Goal: Task Accomplishment & Management: Use online tool/utility

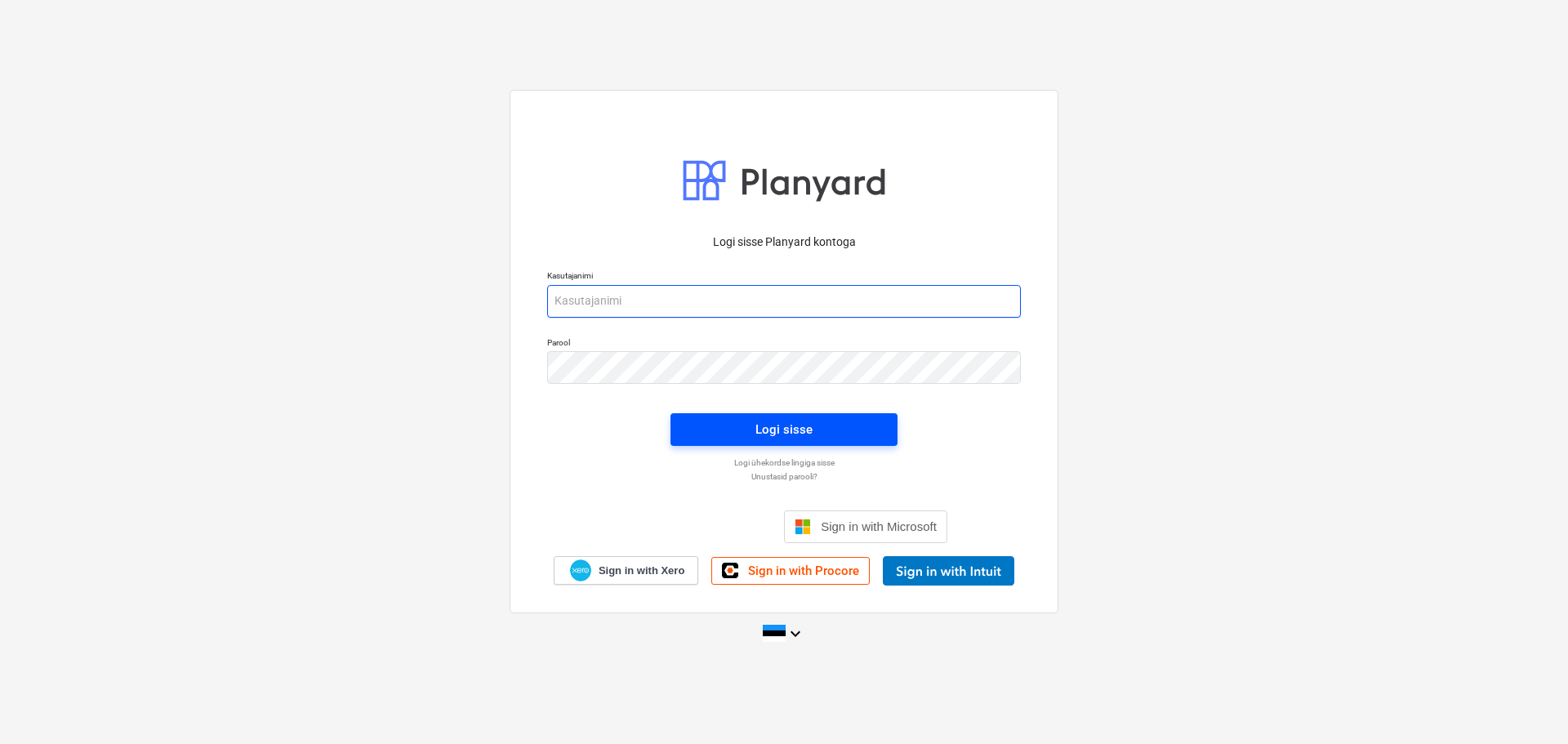
type input "[EMAIL_ADDRESS][DOMAIN_NAME]"
click at [808, 435] on div "Logi sisse" at bounding box center [784, 429] width 57 height 21
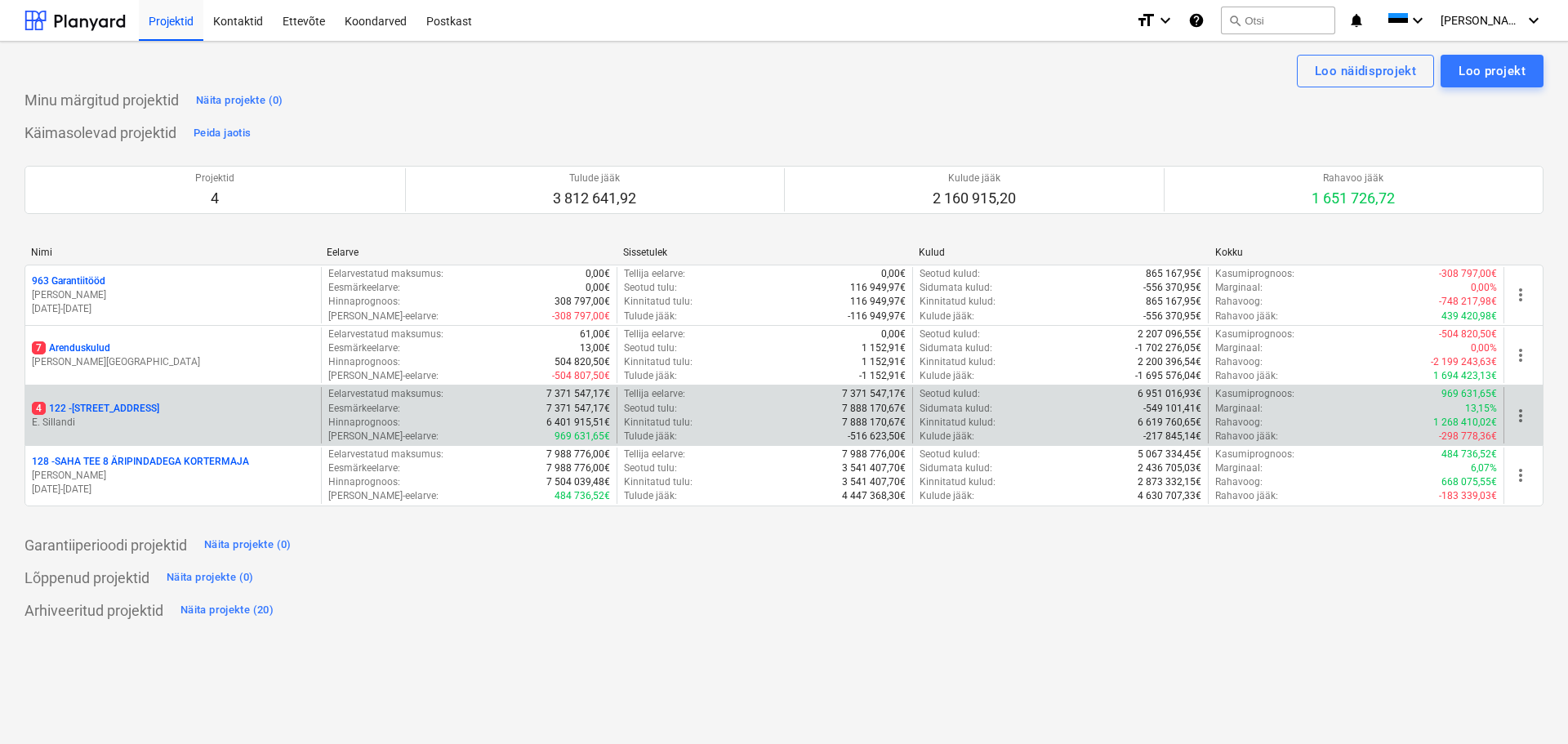
click at [124, 405] on p "4 122 - [STREET_ADDRESS]" at bounding box center [95, 409] width 128 height 14
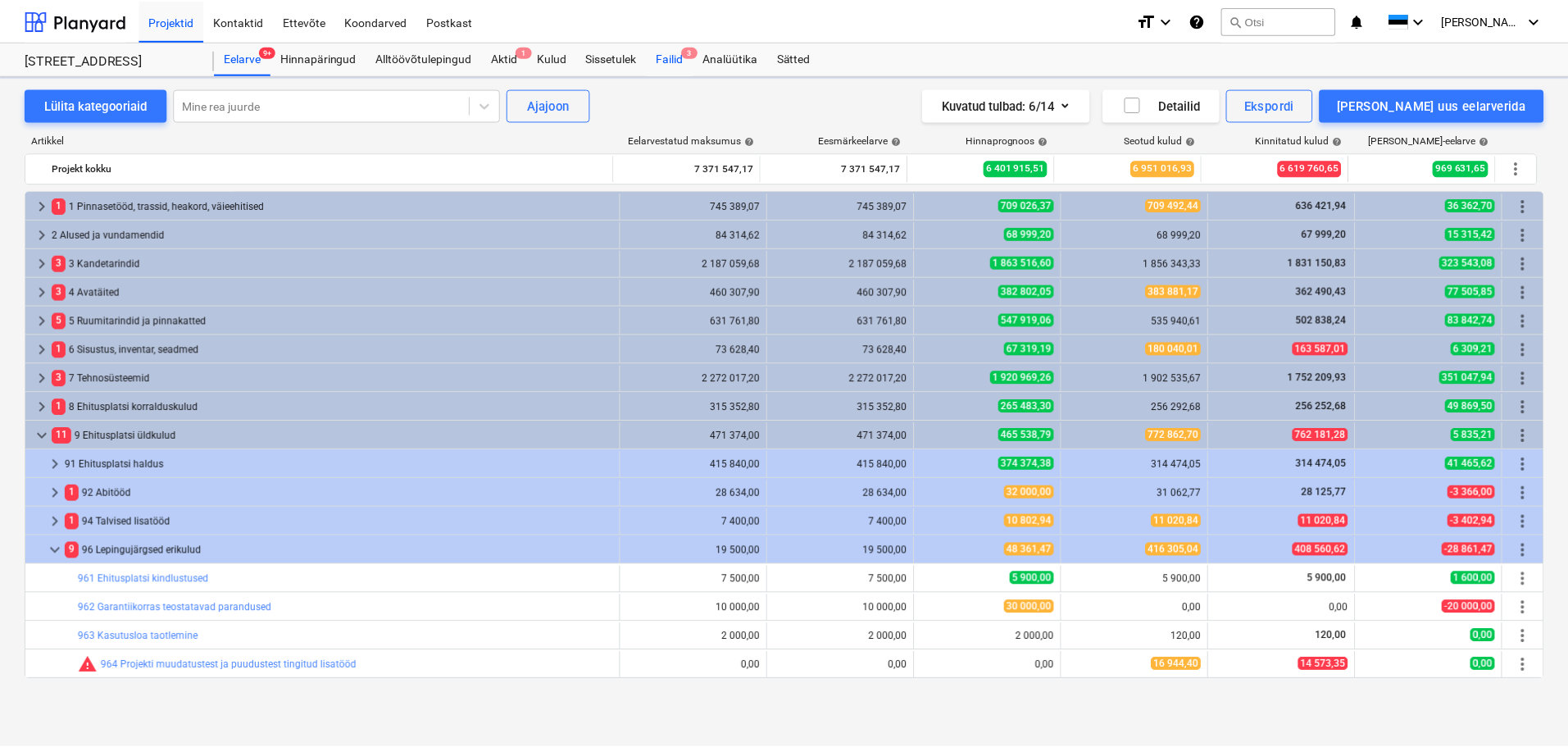
scroll to position [343, 0]
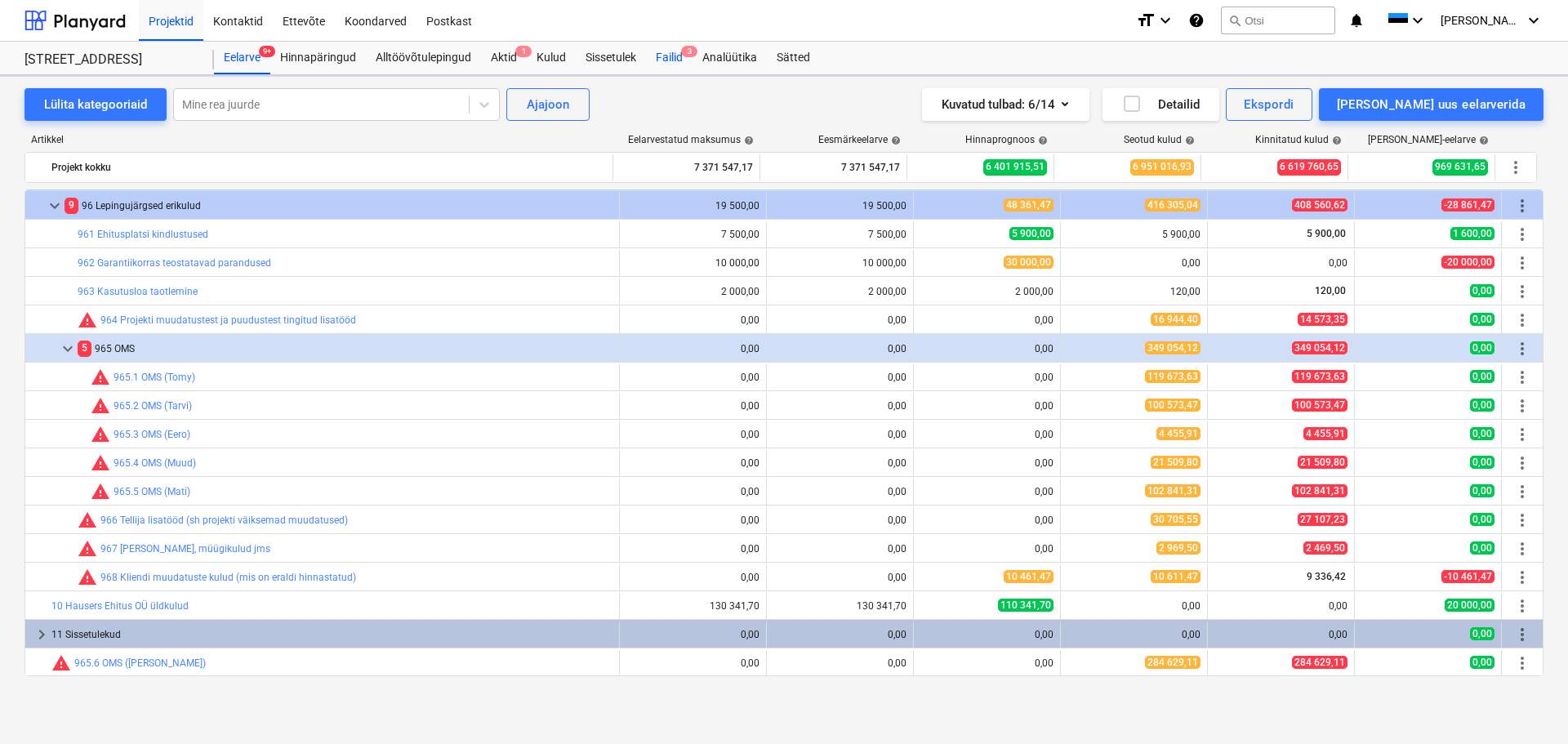
click at [664, 60] on div "Failid 3" at bounding box center [670, 58] width 46 height 33
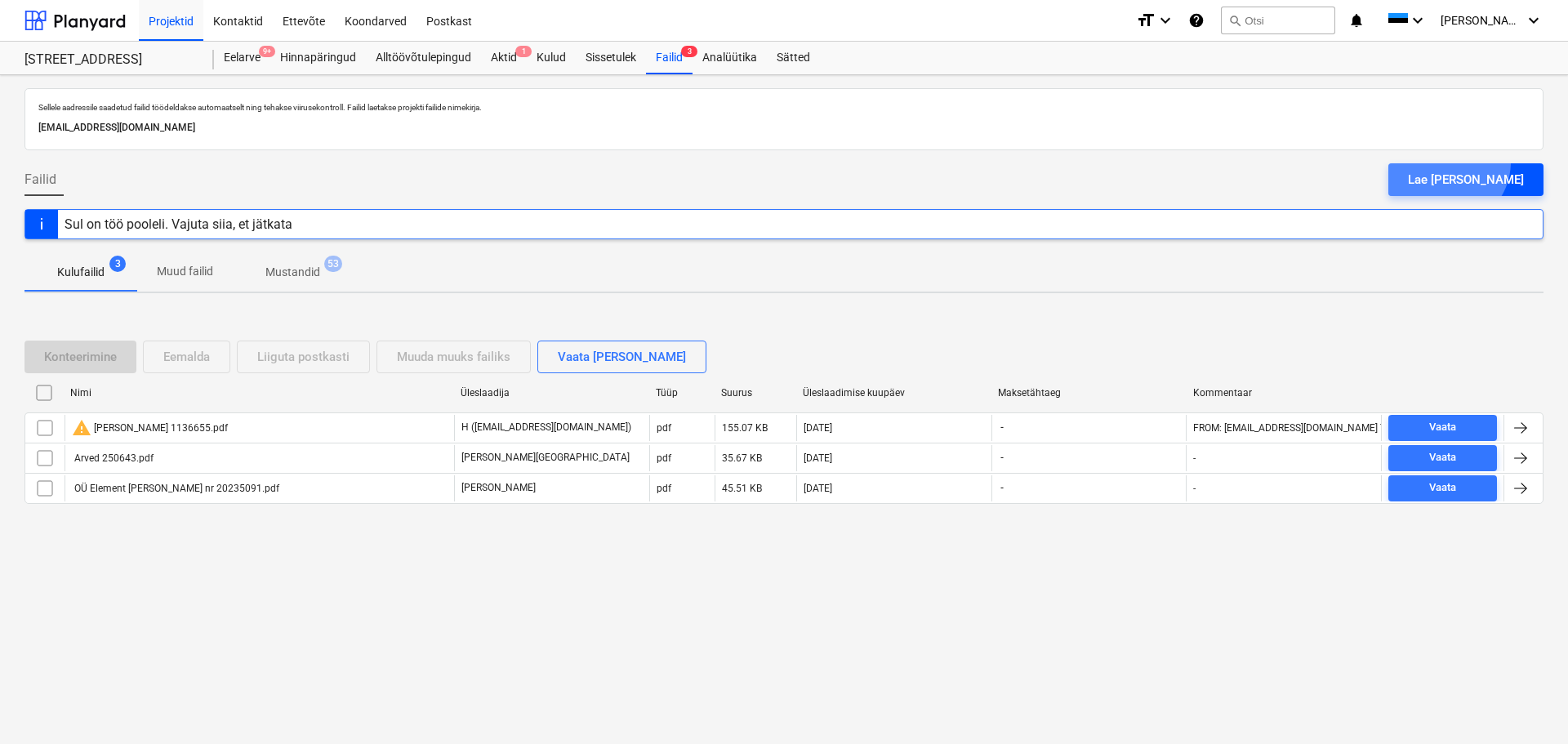
click at [1487, 164] on button "Lae [PERSON_NAME]" at bounding box center [1465, 180] width 155 height 33
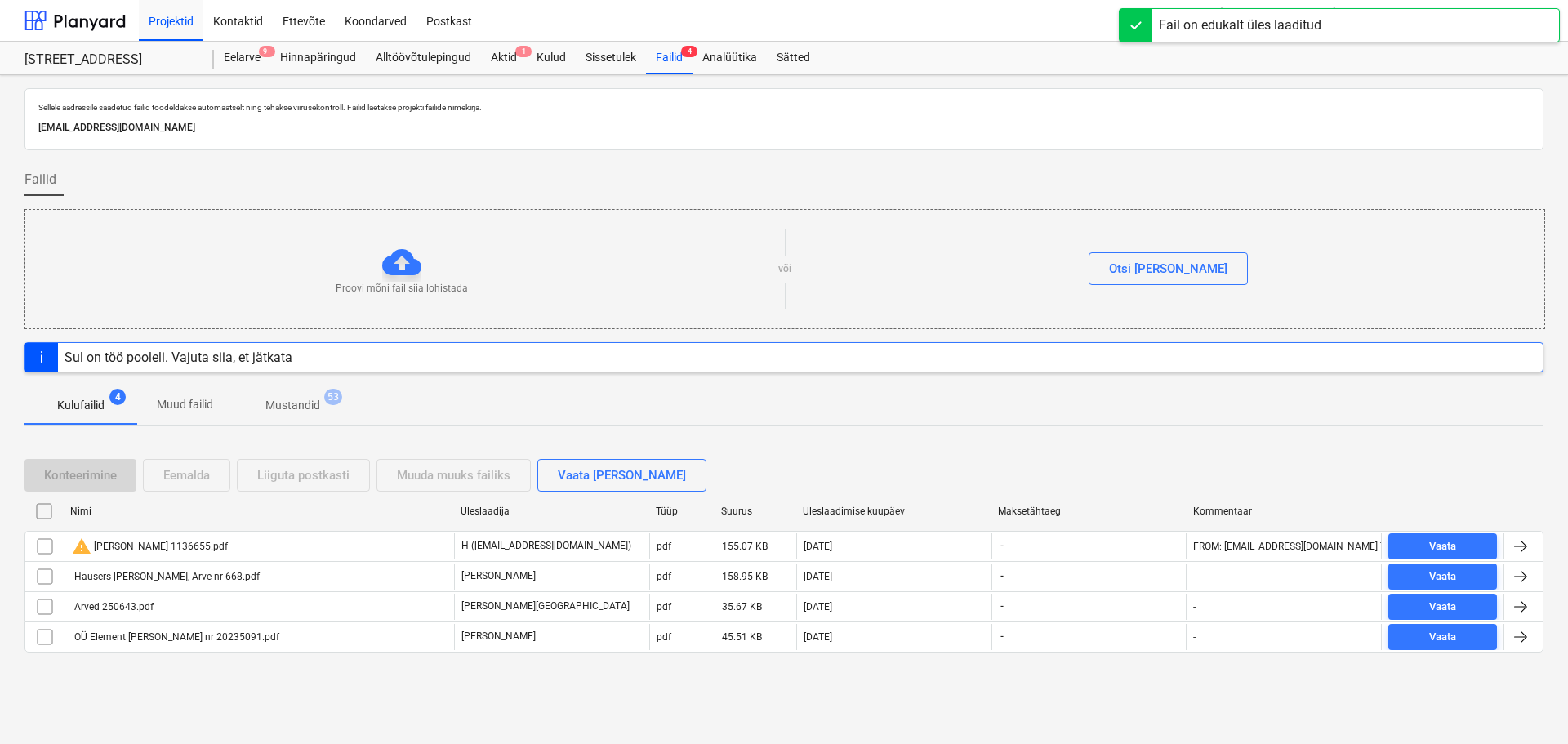
click at [347, 706] on div "Sellele aadressile saadetud failid töödeldakse automaatselt ning tehakse viirus…" at bounding box center [784, 410] width 1568 height 669
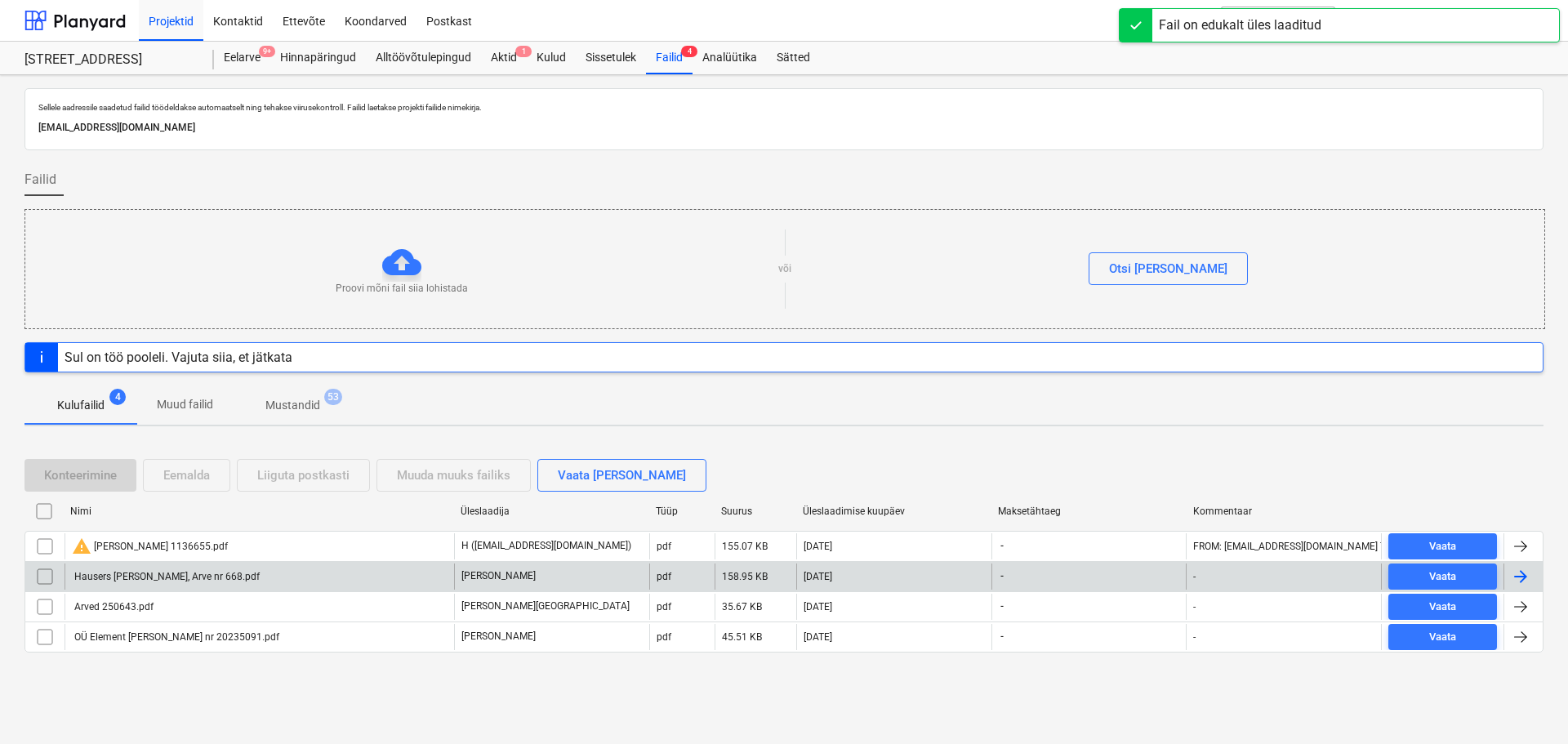
click at [185, 579] on div "Hausers [PERSON_NAME], Arve nr 668.pdf" at bounding box center [165, 576] width 188 height 11
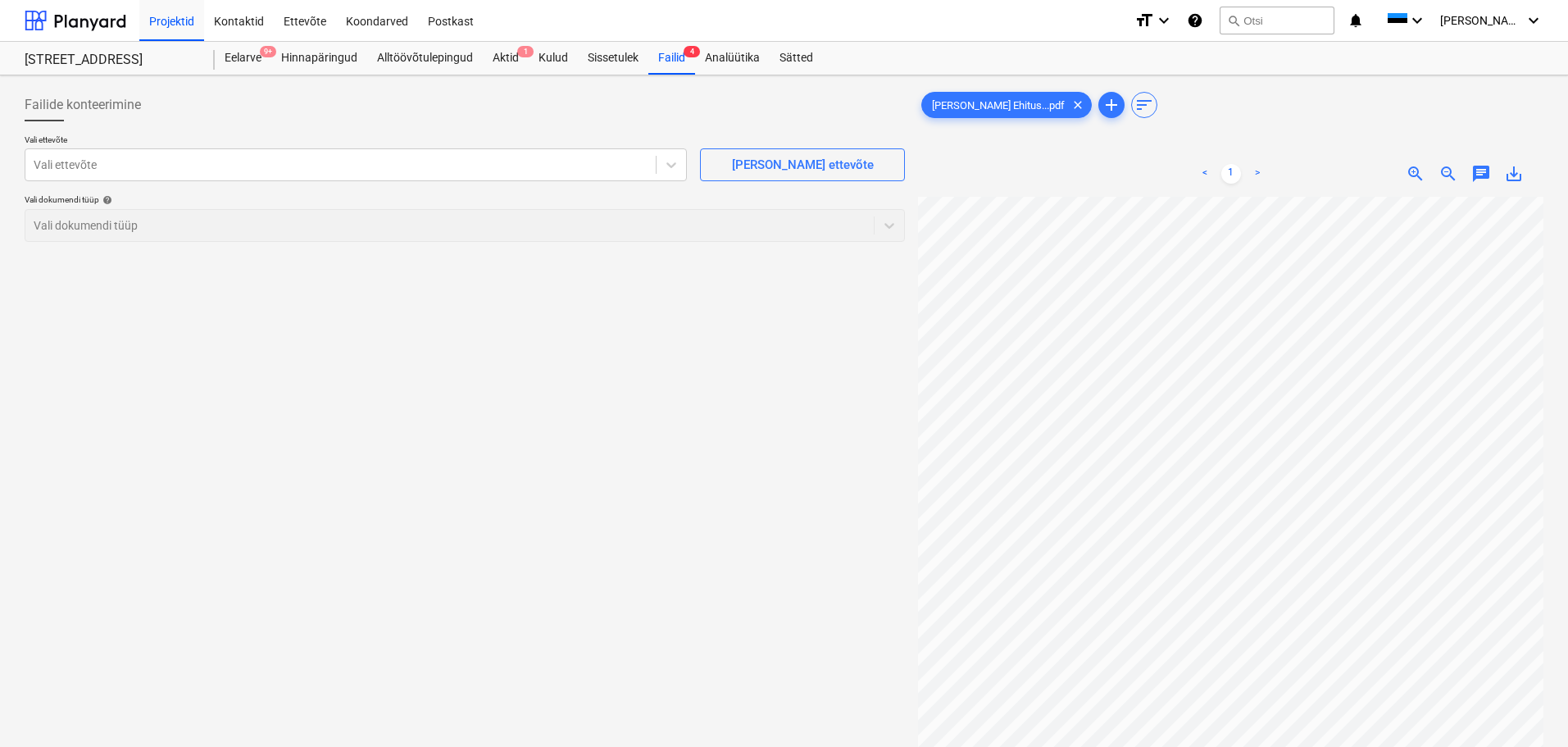
scroll to position [232, 59]
click at [560, 334] on div "Failide konteerimine Vali ettevõte Vali ettevõte [PERSON_NAME] uus ettevõte Val…" at bounding box center [465, 492] width 893 height 822
click at [1068, 106] on span "clear" at bounding box center [1077, 105] width 20 height 20
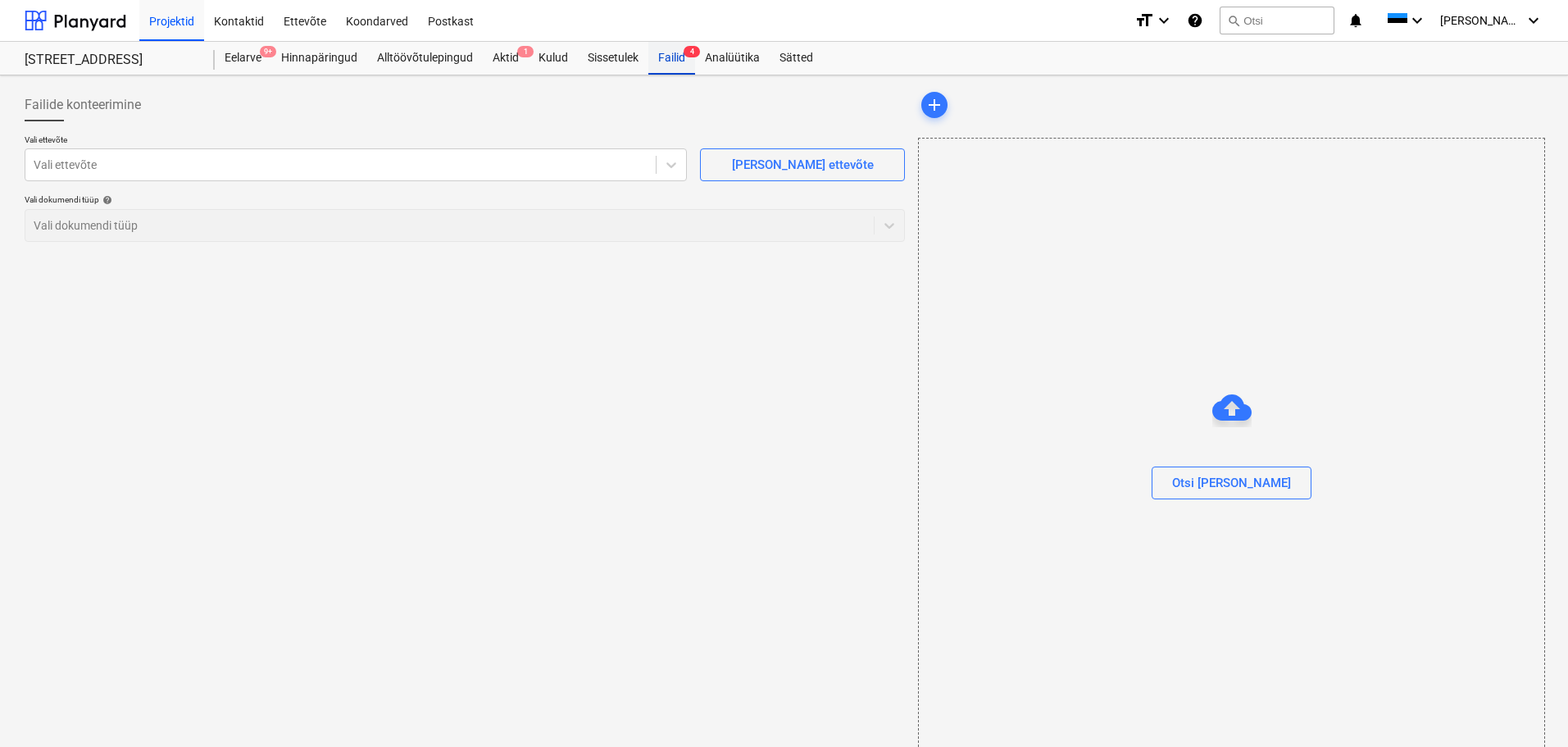
click at [670, 60] on div "Failid 4" at bounding box center [672, 59] width 46 height 33
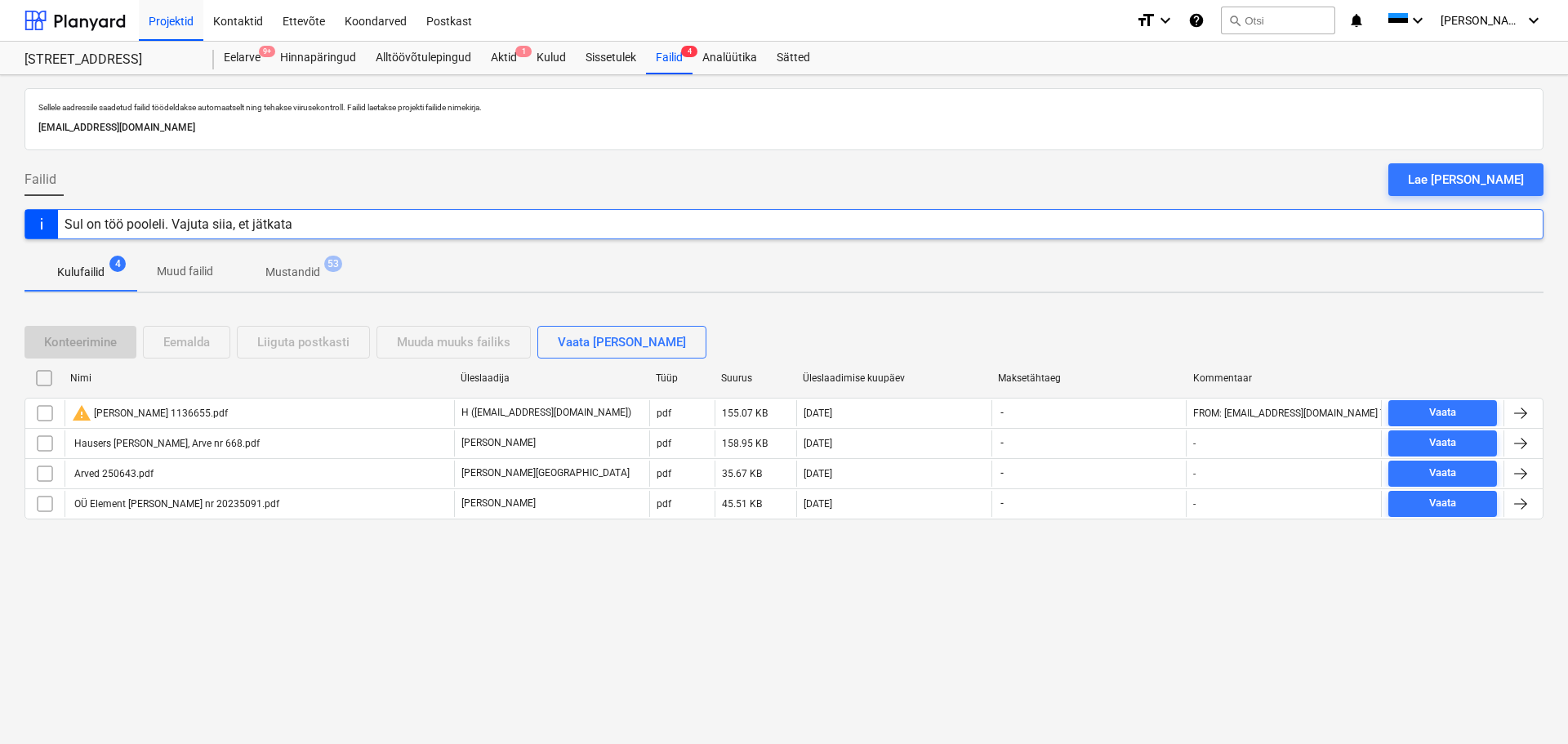
click at [1144, 215] on div "Sul on töö pooleli. Vajuta siia, et jätkata" at bounding box center [784, 224] width 1519 height 30
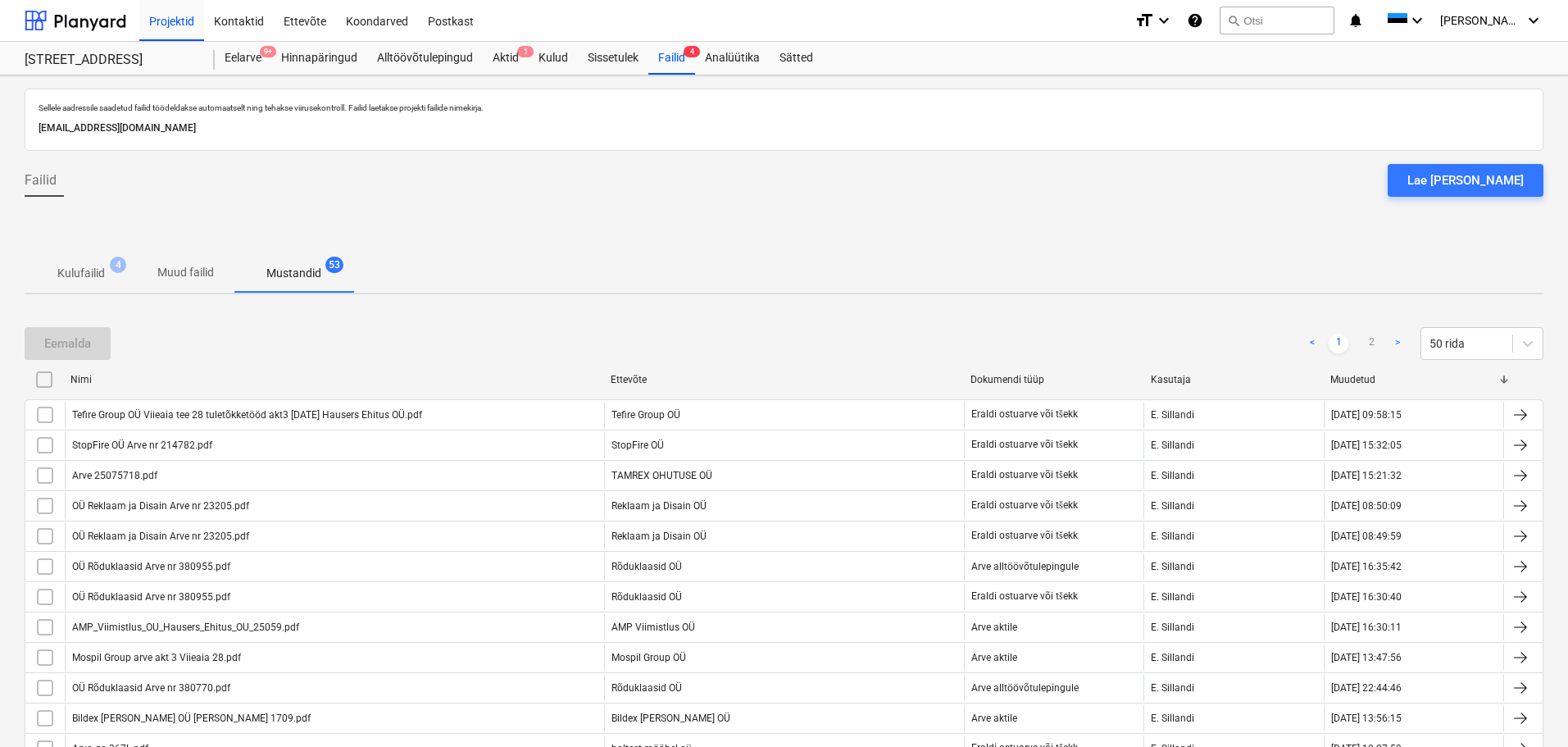
click at [77, 273] on p "Kulufailid" at bounding box center [81, 274] width 47 height 17
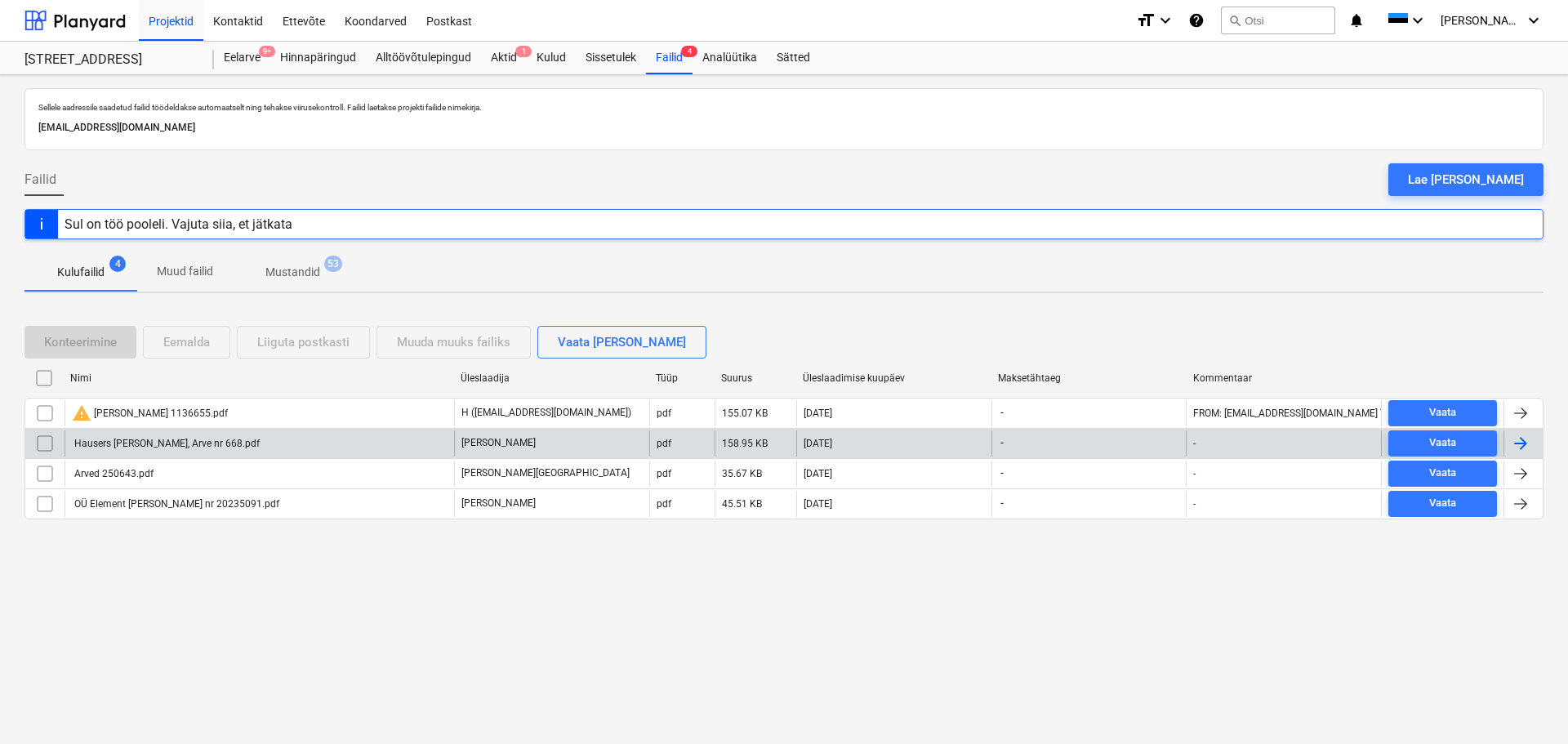
click at [48, 442] on input "checkbox" at bounding box center [45, 443] width 26 height 26
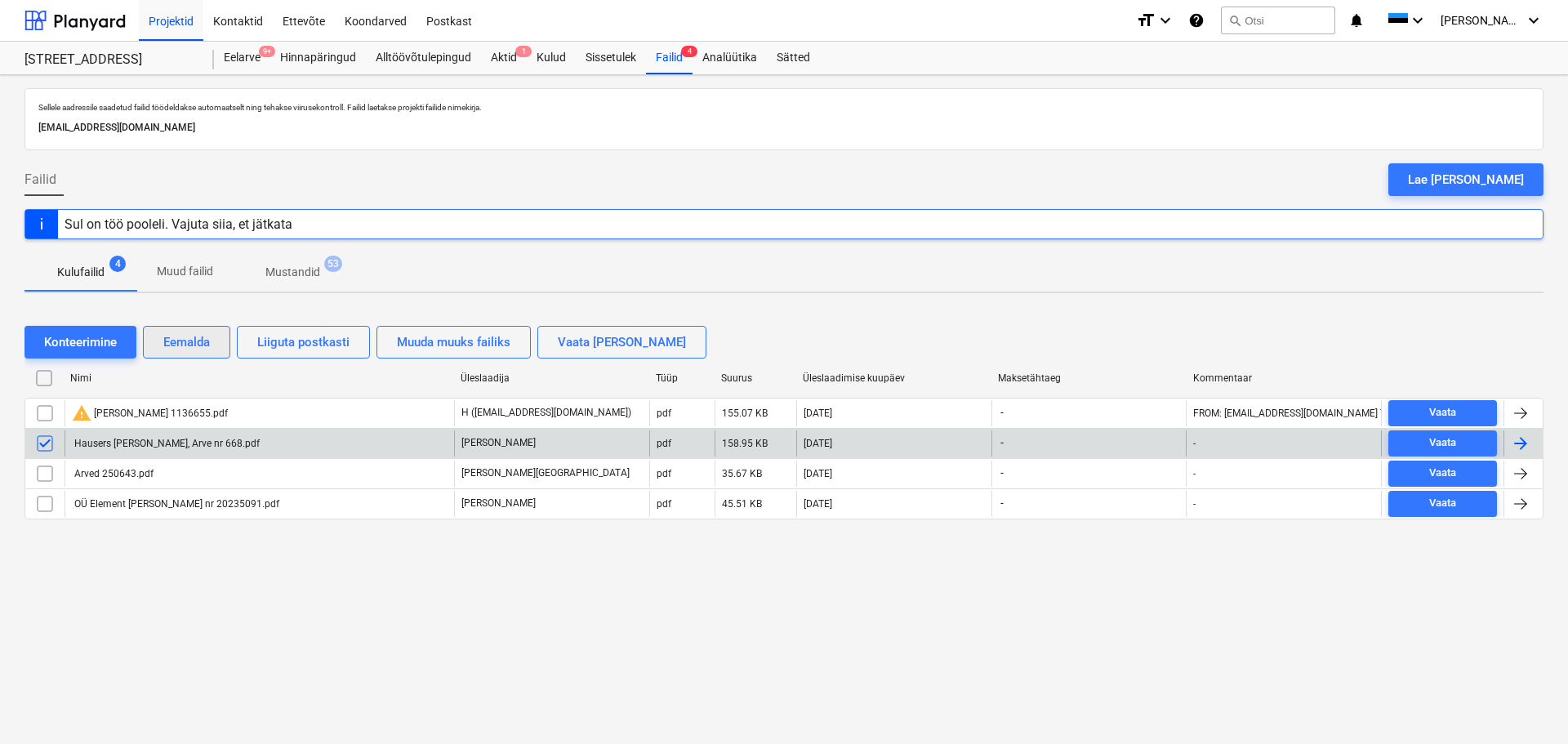
click at [197, 350] on div "Eemalda" at bounding box center [187, 342] width 46 height 21
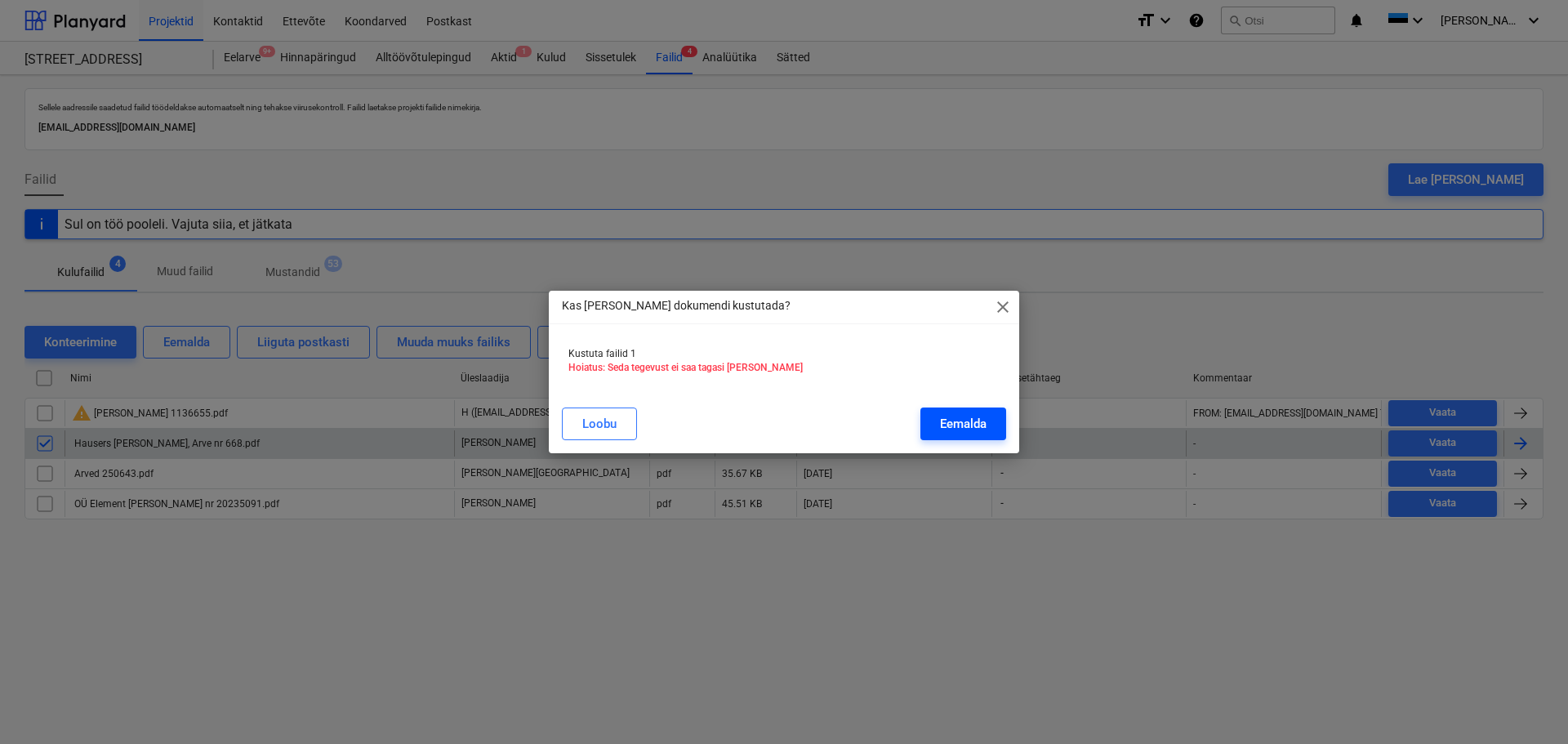
click at [959, 411] on button "Eemalda" at bounding box center [964, 423] width 86 height 33
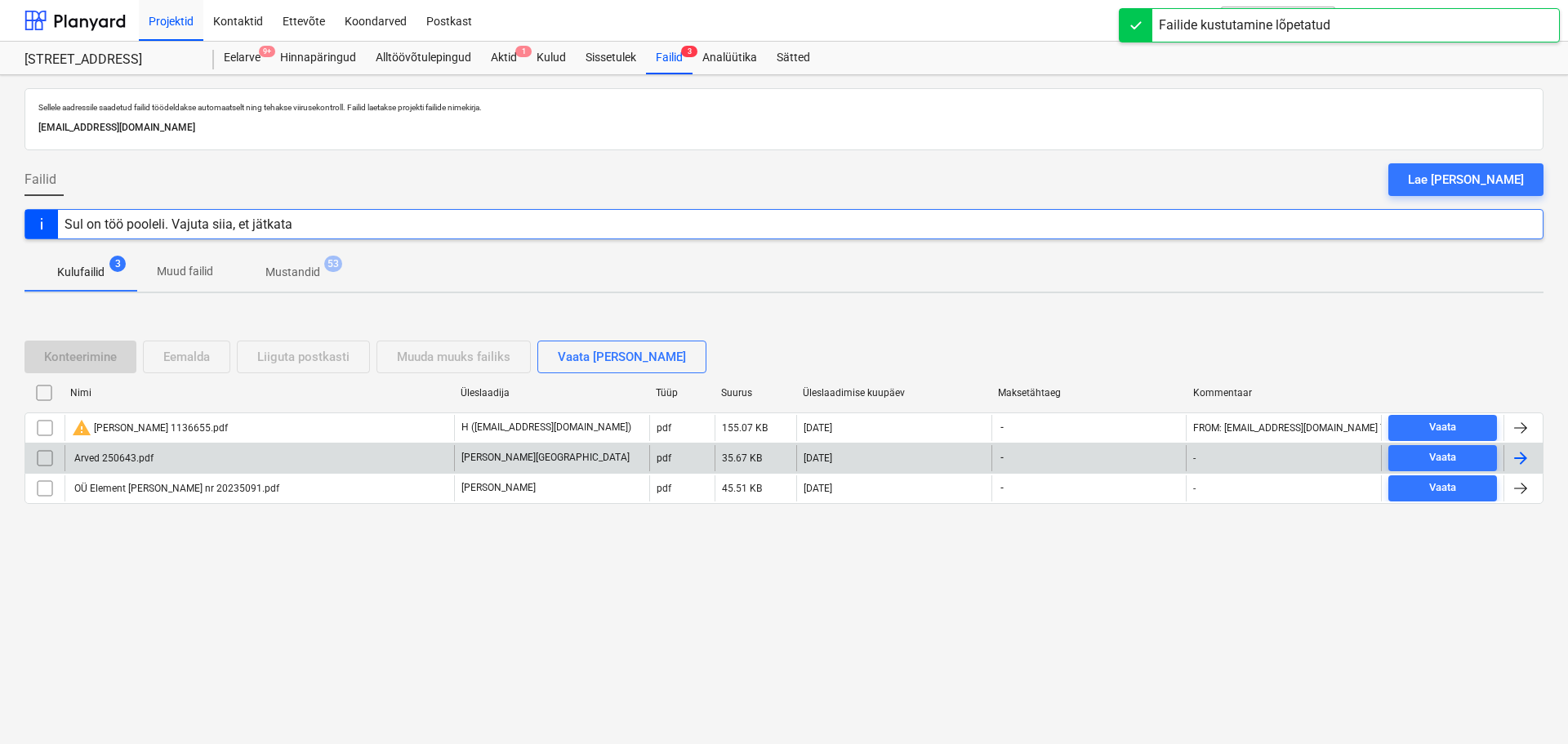
drag, startPoint x: 712, startPoint y: 245, endPoint x: 752, endPoint y: 246, distance: 40.0
click at [712, 245] on div at bounding box center [784, 245] width 1519 height 13
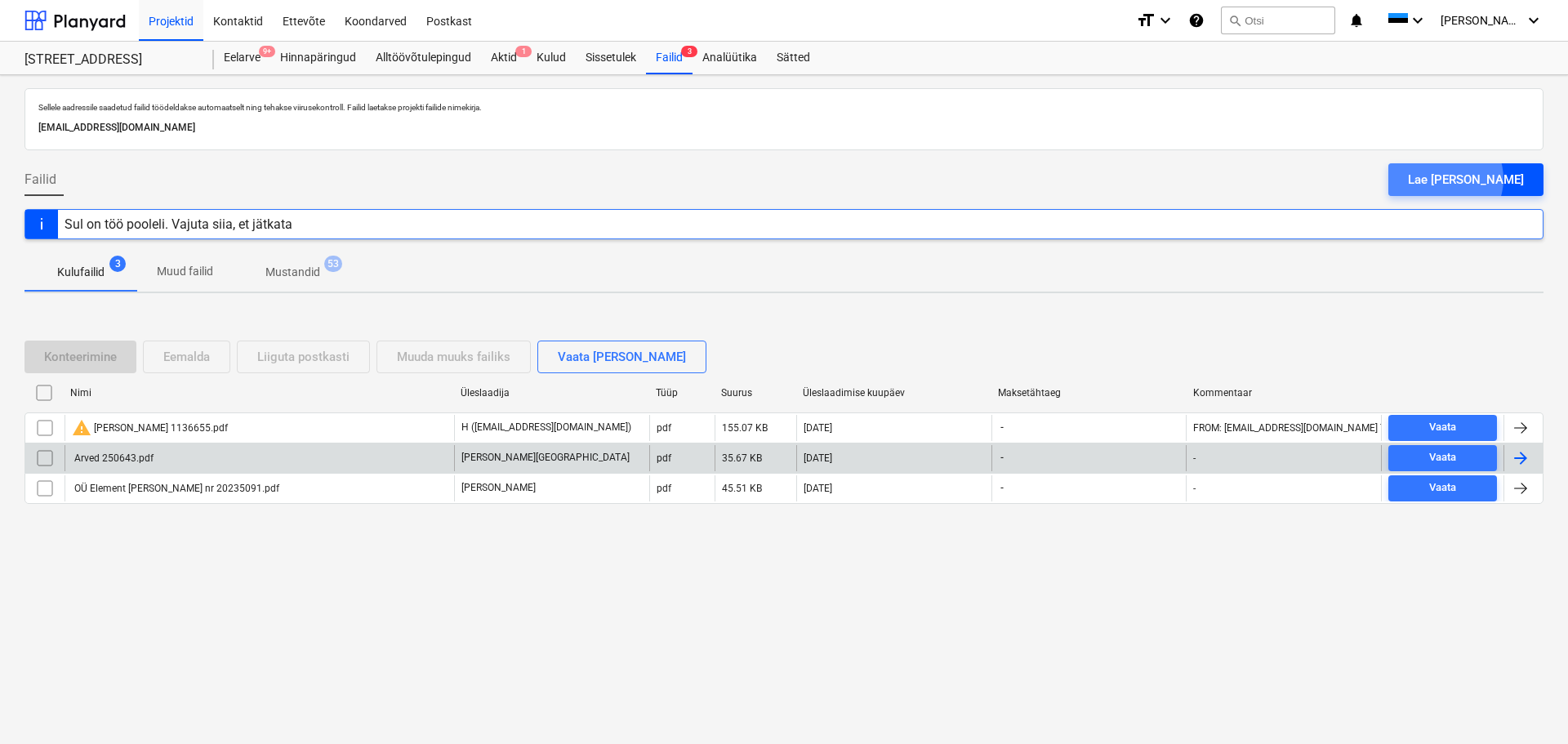
click at [1484, 179] on div "Lae [PERSON_NAME]" at bounding box center [1465, 179] width 116 height 21
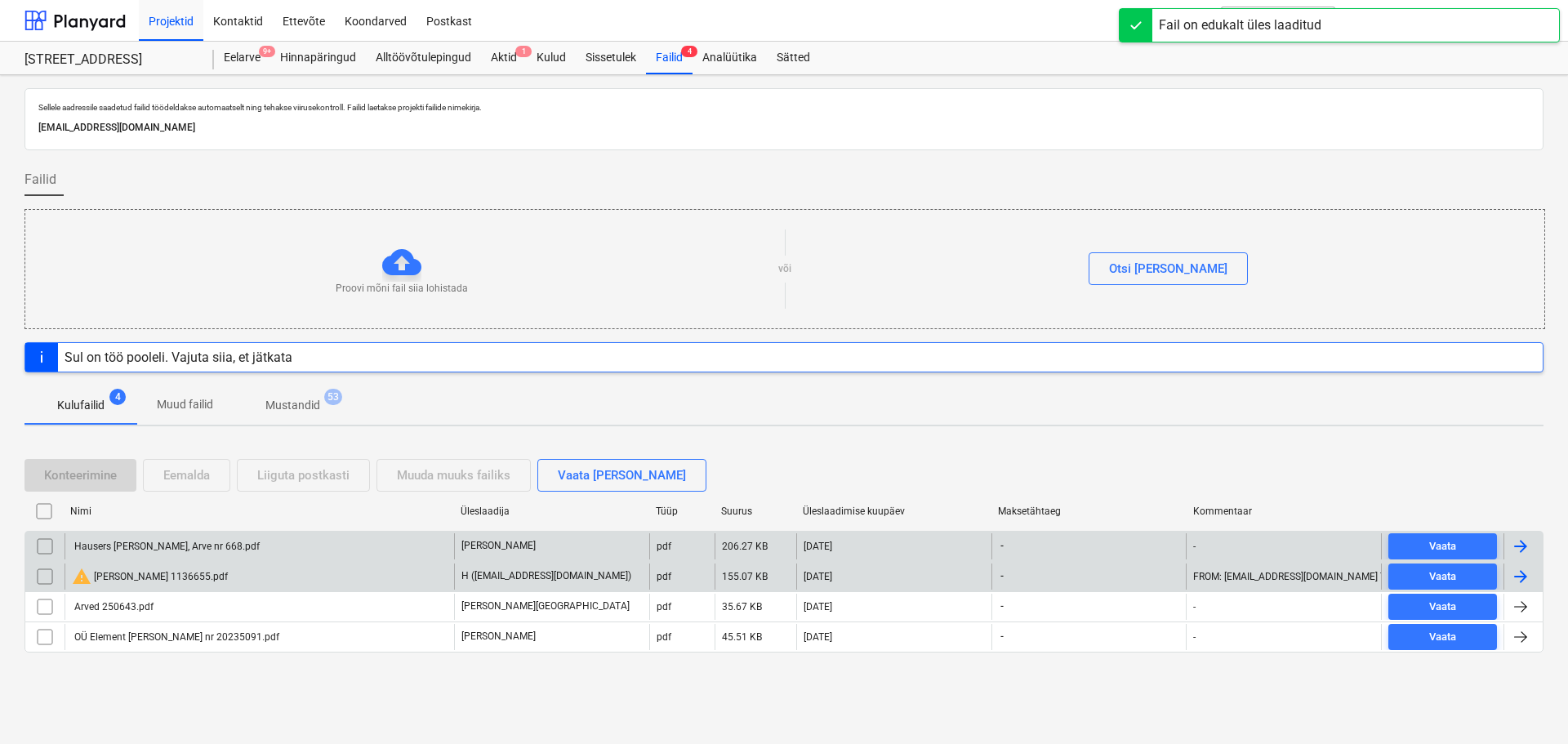
click at [217, 543] on div "Hausers [PERSON_NAME], Arve nr 668.pdf" at bounding box center [165, 546] width 188 height 11
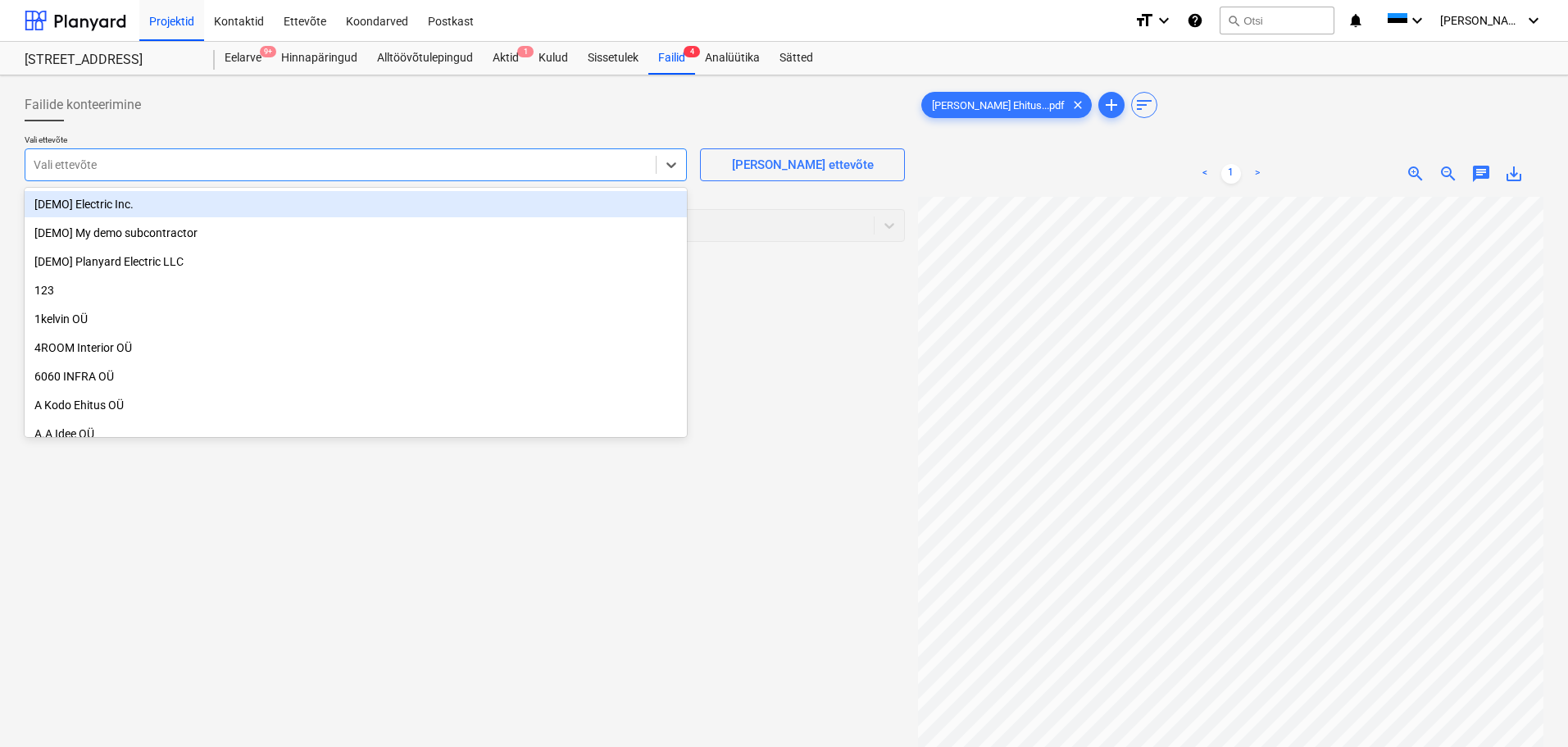
click at [274, 164] on div at bounding box center [341, 164] width 614 height 16
click at [182, 165] on div at bounding box center [341, 164] width 614 height 16
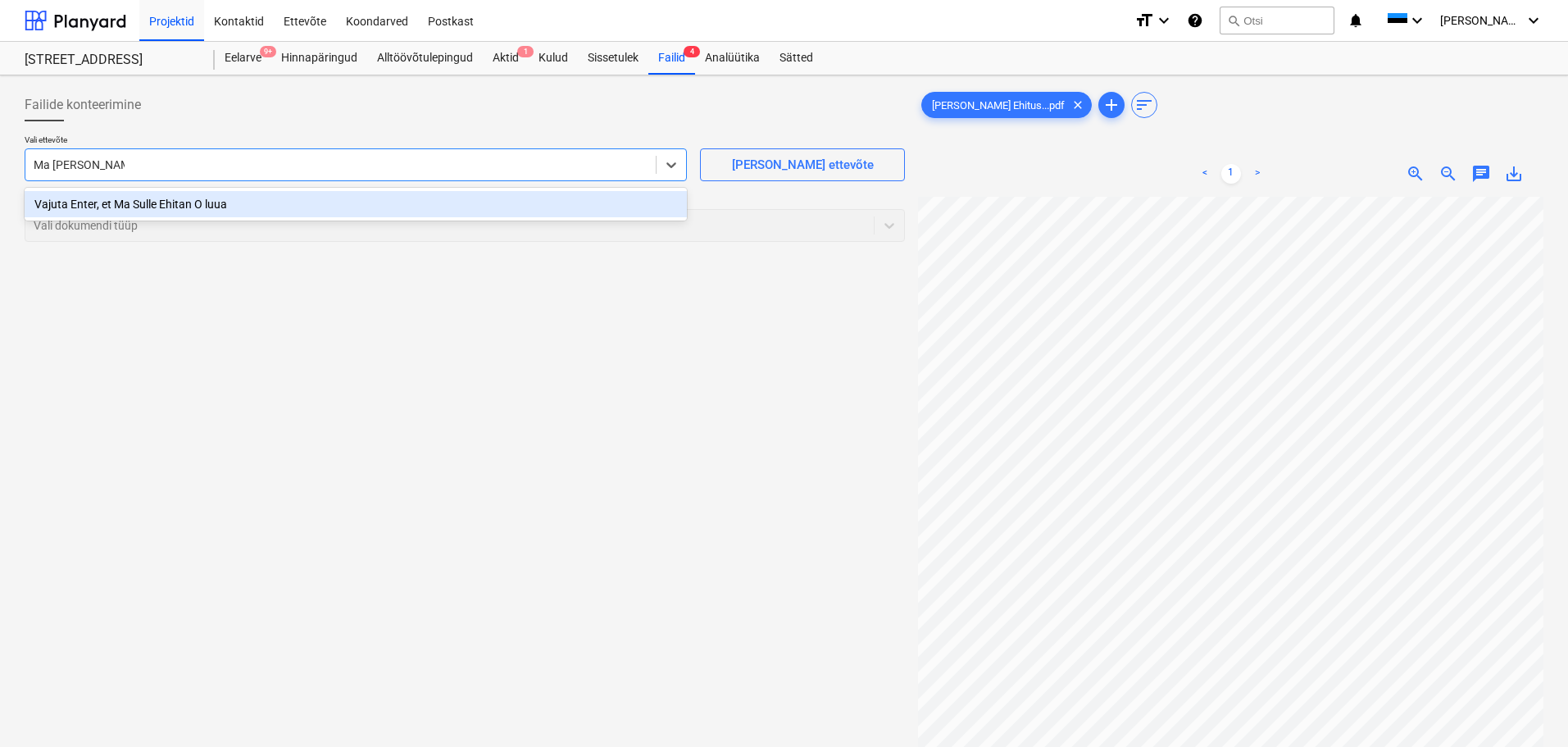
type input "[PERSON_NAME] OÜ"
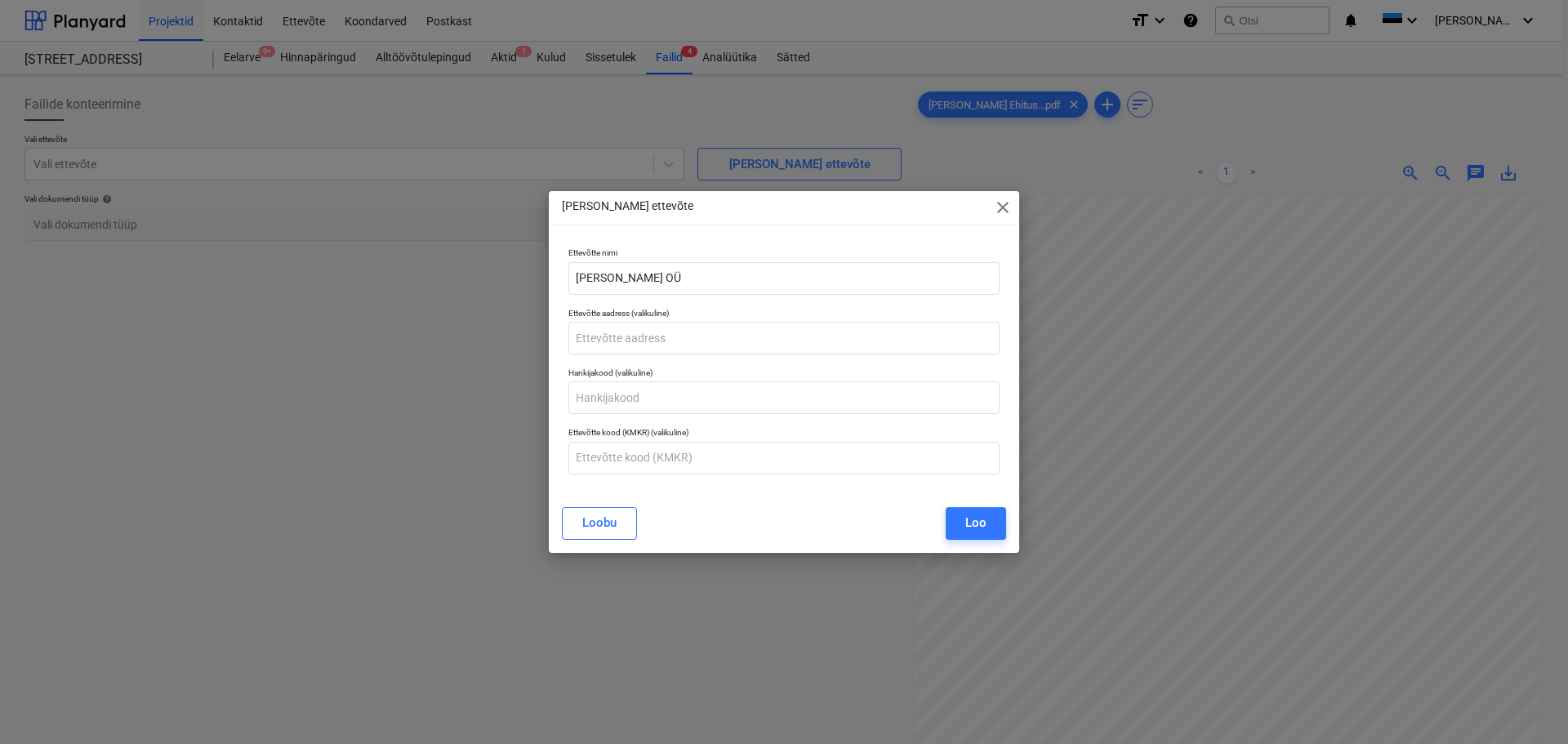
click at [982, 521] on div "Loo" at bounding box center [976, 522] width 21 height 21
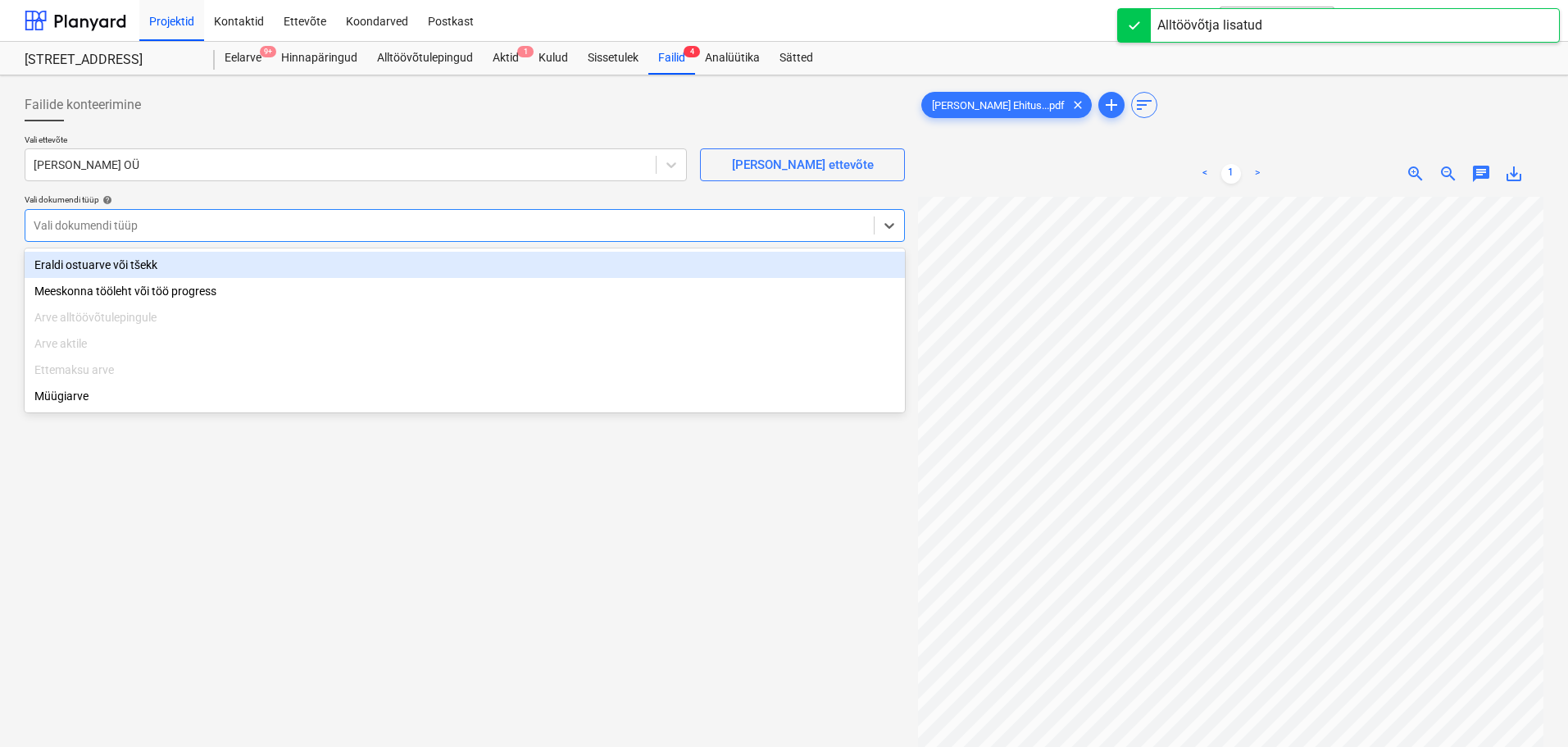
click at [384, 232] on div at bounding box center [449, 225] width 832 height 16
click at [263, 251] on div "Eraldi ostuarve või tšekk" at bounding box center [465, 264] width 880 height 26
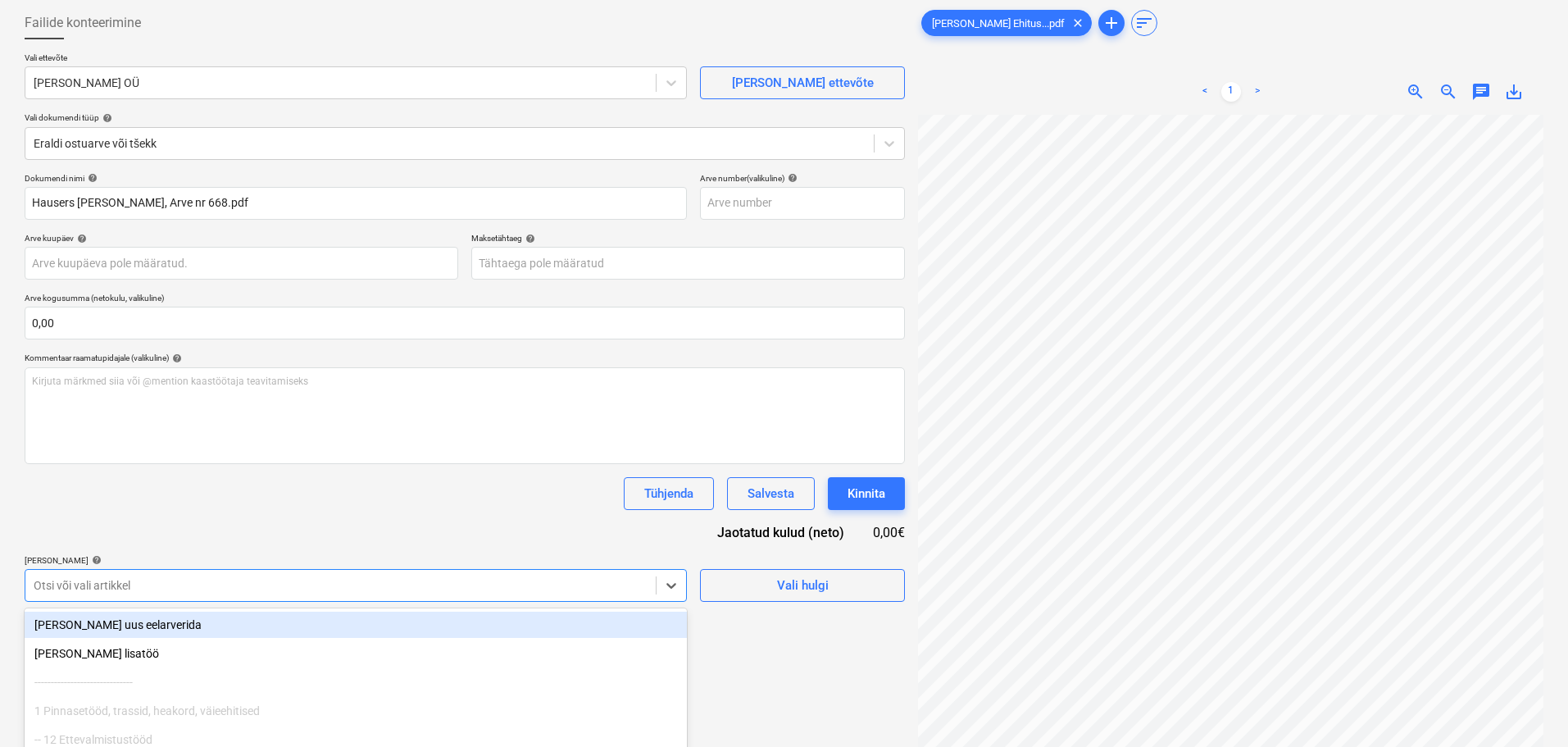
click at [269, 575] on body "Projektid Kontaktid Ettevõte Koondarved Postkast format_size keyboard_arrow_dow…" at bounding box center [784, 292] width 1568 height 747
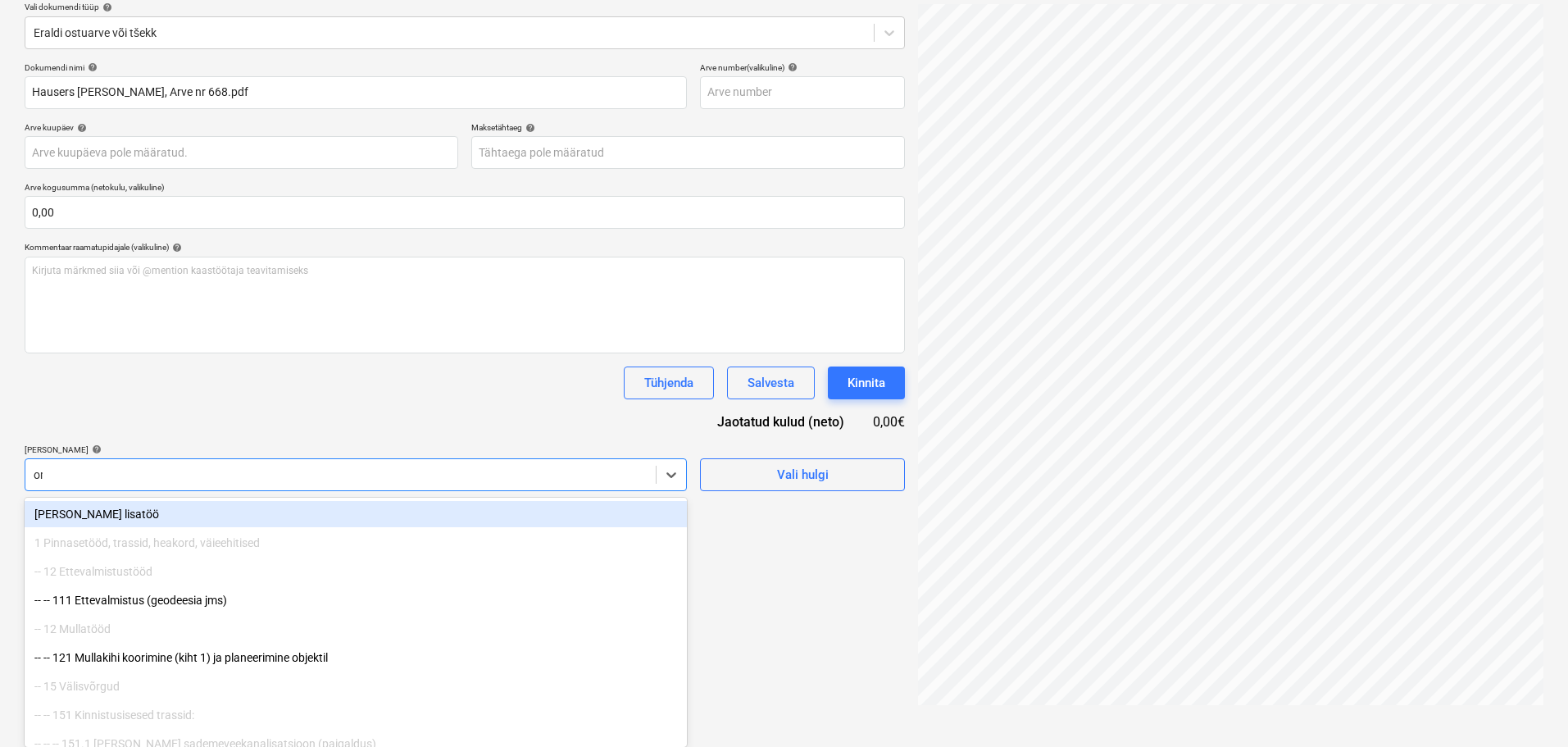
scroll to position [164, 0]
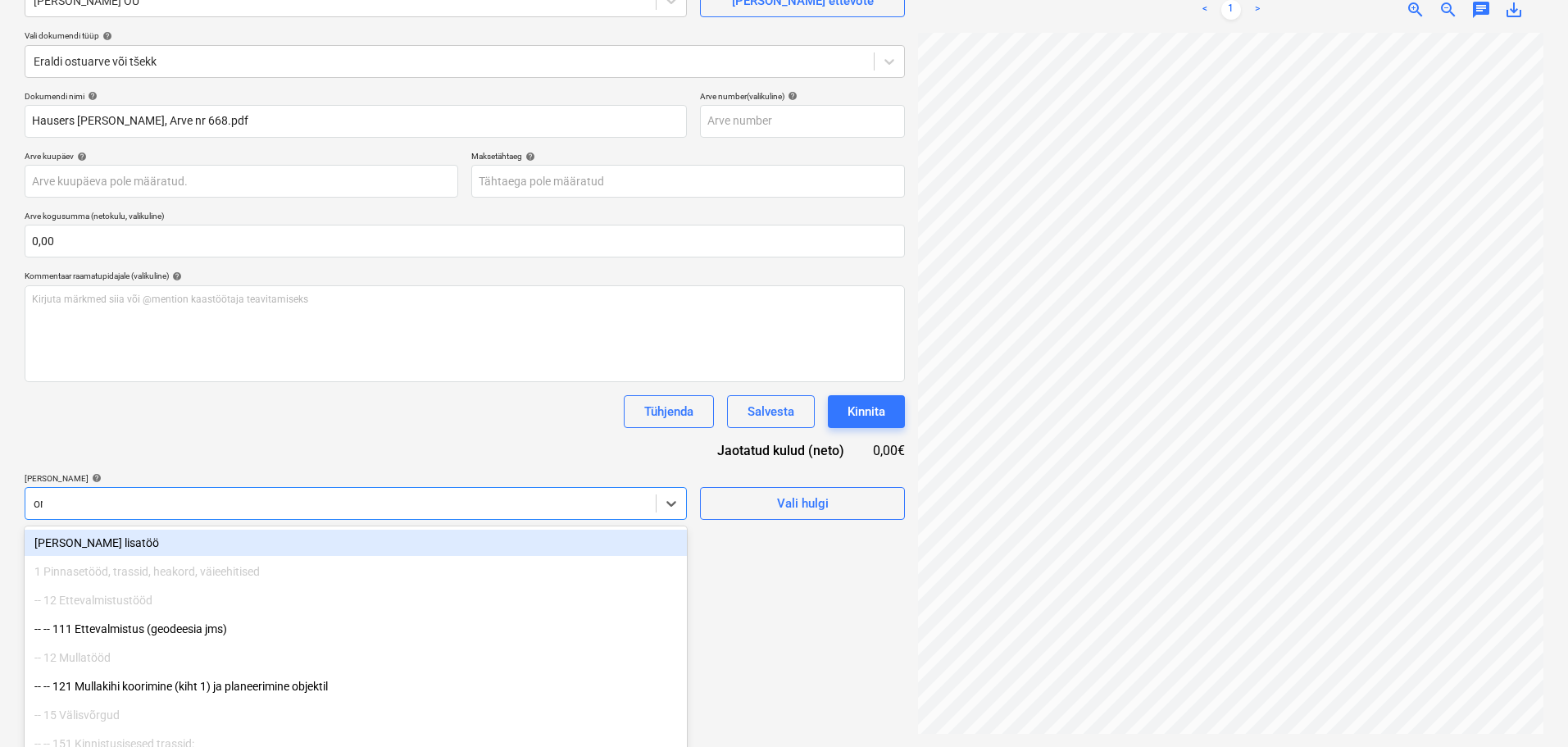
type input "oms"
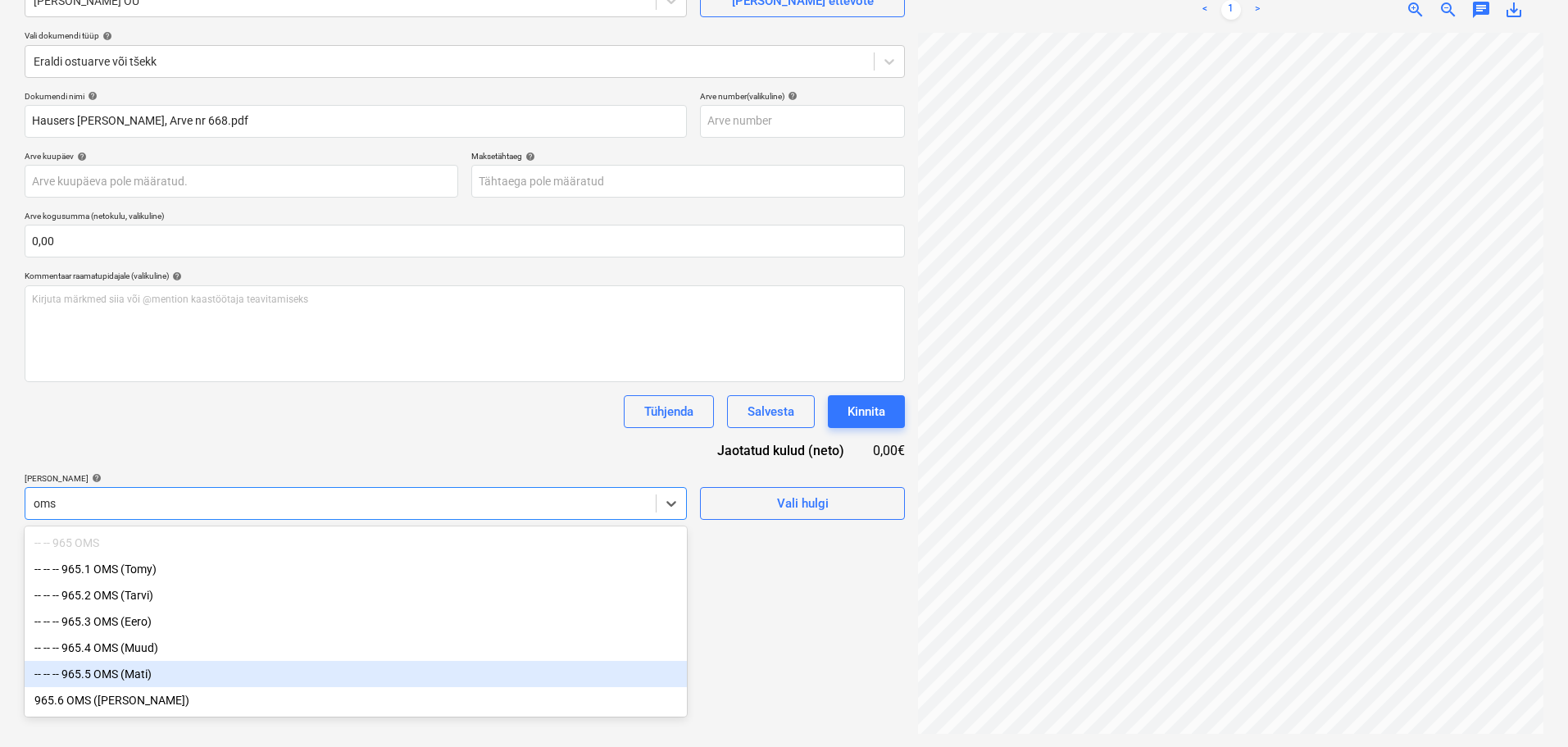
click at [256, 681] on div "-- -- -- 965.5 OMS (Mati)" at bounding box center [356, 674] width 663 height 26
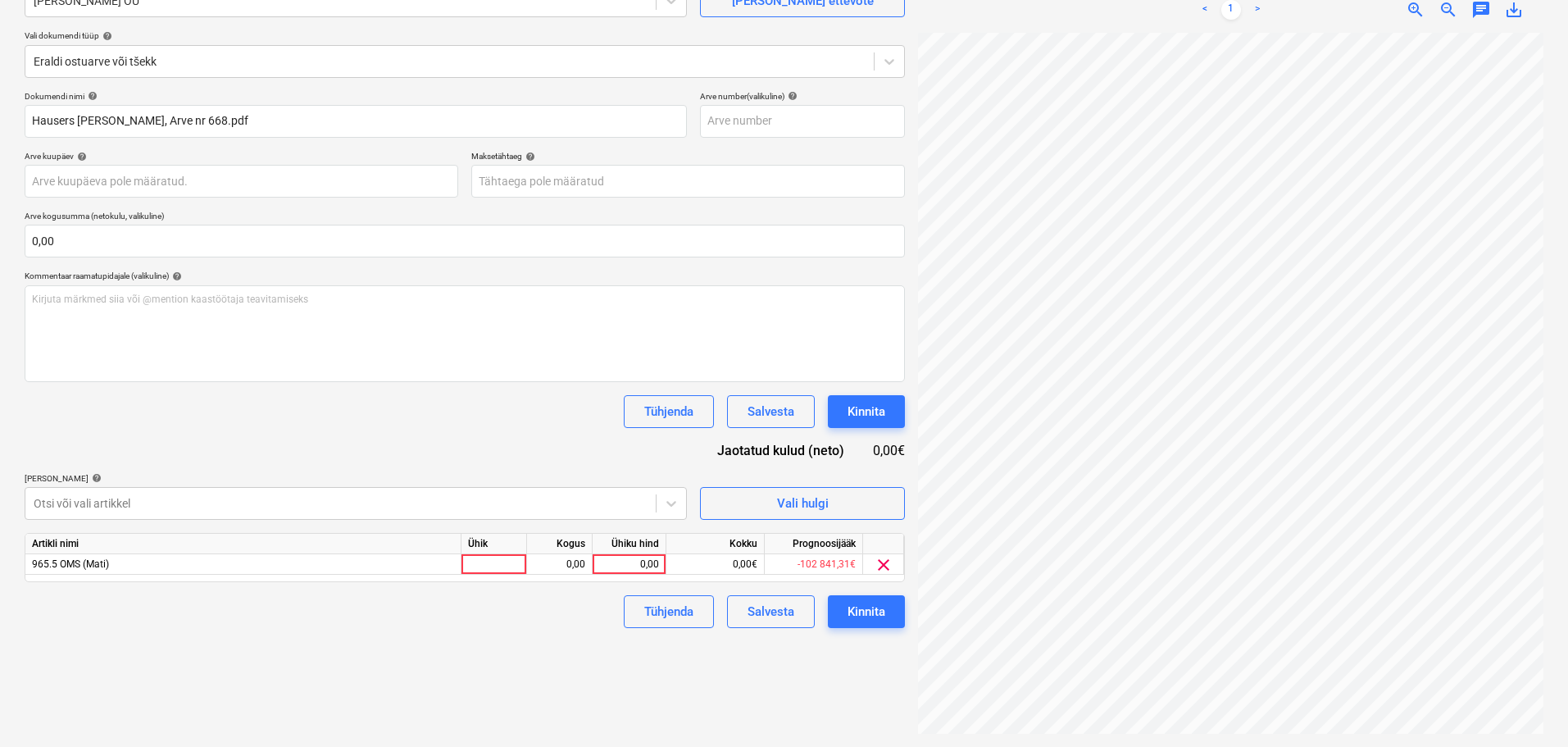
click at [238, 386] on div "Dokumendi nimi help [PERSON_NAME] [PERSON_NAME], Arve nr 668.pdf Arve number (v…" at bounding box center [465, 360] width 880 height 537
click at [507, 568] on div at bounding box center [494, 565] width 65 height 21
type input "tk"
type input "440"
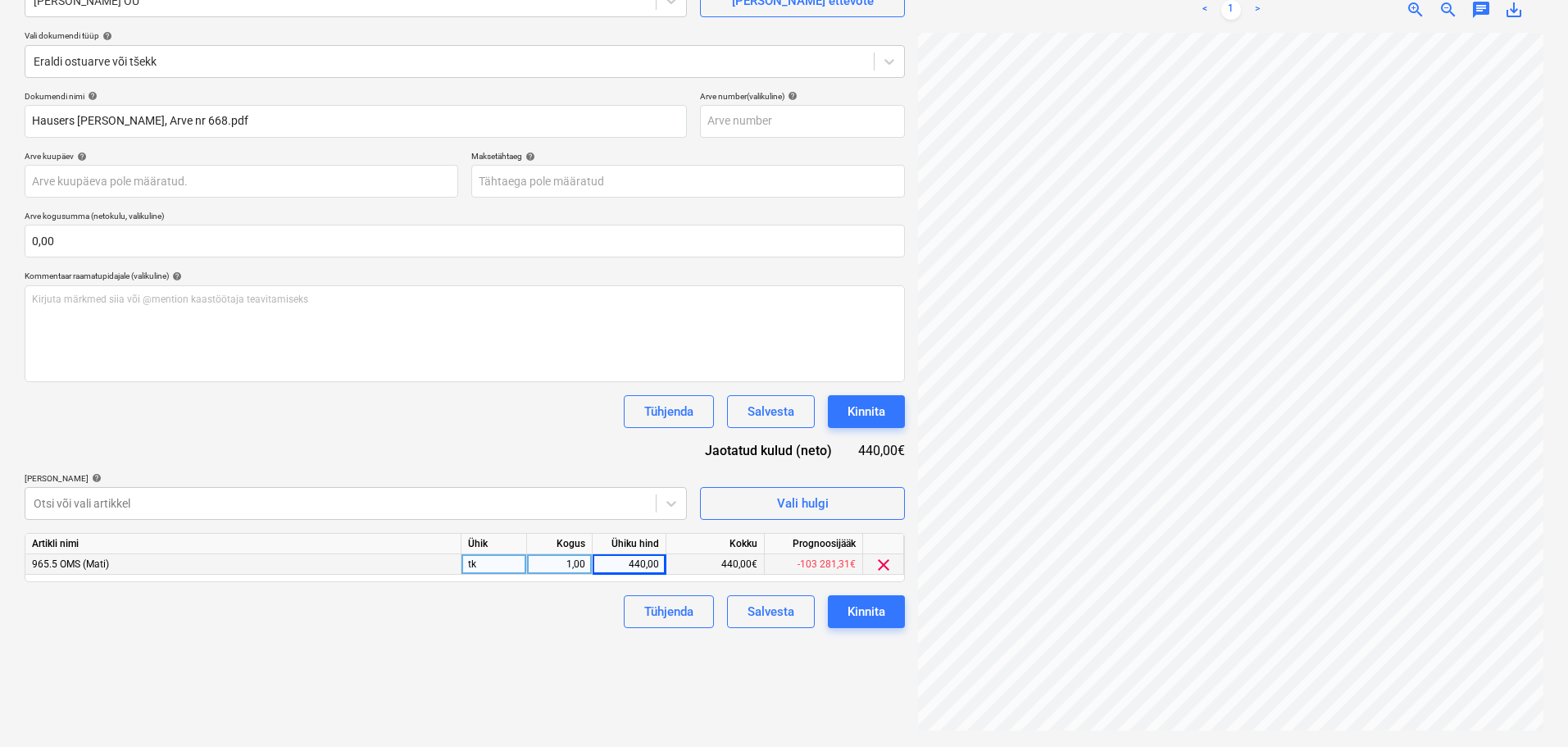
click at [390, 692] on div "Failide konteerimine Vali ettevõte Ma Sulle Ehitan OÜ [PERSON_NAME] uus ettevõt…" at bounding box center [465, 329] width 893 height 822
click at [891, 610] on button "Kinnita" at bounding box center [867, 612] width 77 height 33
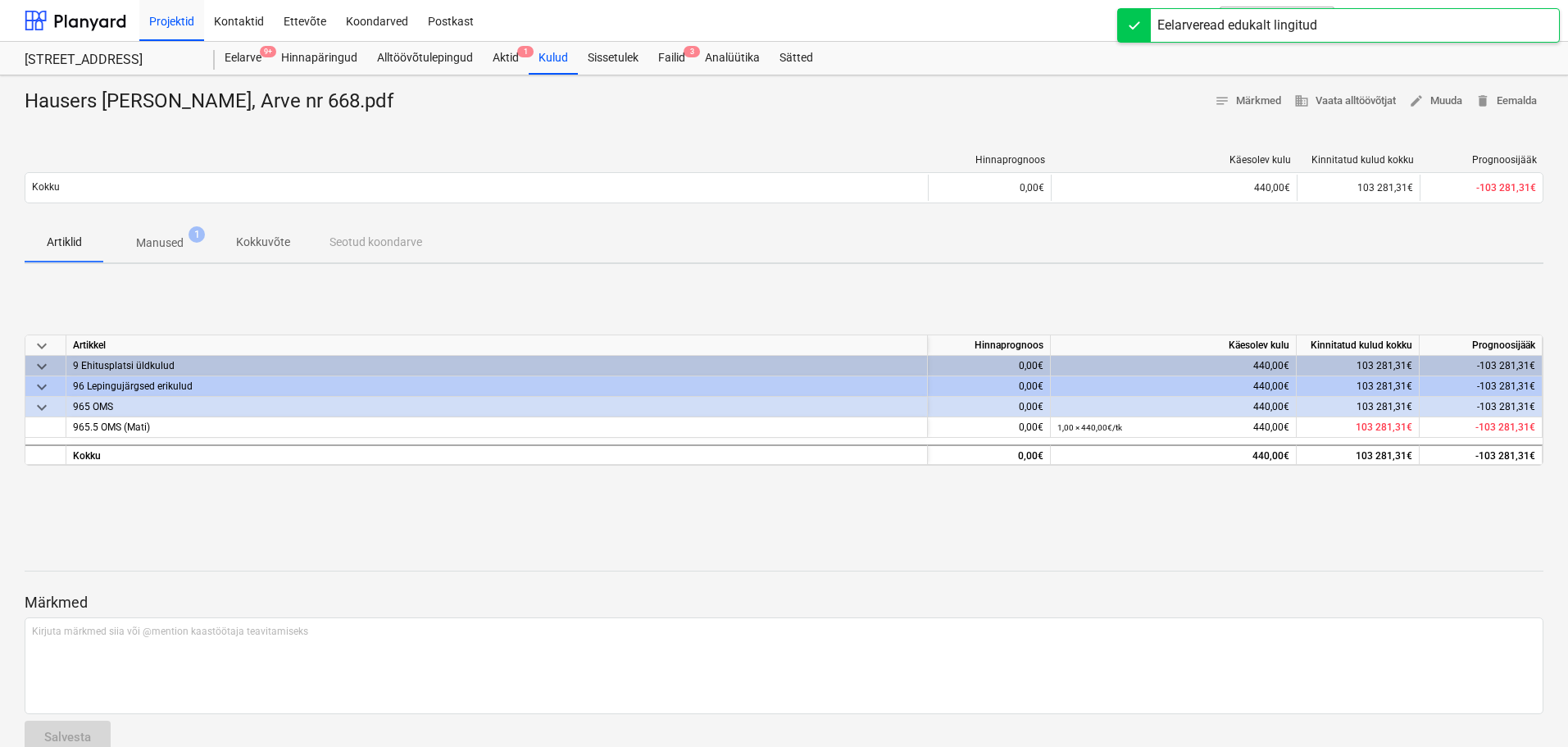
click at [767, 610] on p "Märkmed" at bounding box center [784, 602] width 1519 height 20
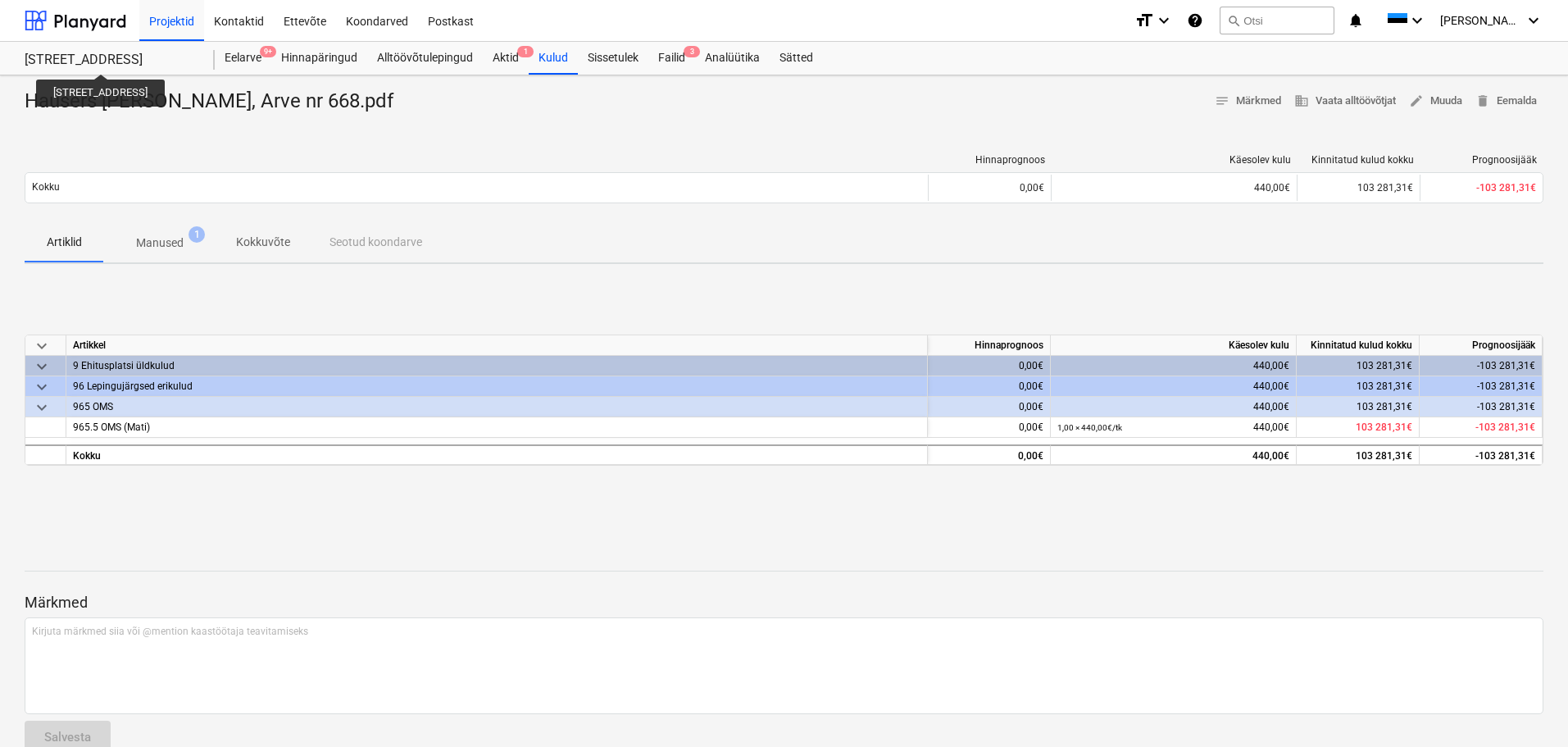
click at [85, 59] on div "[STREET_ADDRESS]" at bounding box center [110, 60] width 170 height 17
click at [84, 26] on div at bounding box center [76, 21] width 102 height 41
